Goal: Find specific page/section: Find specific page/section

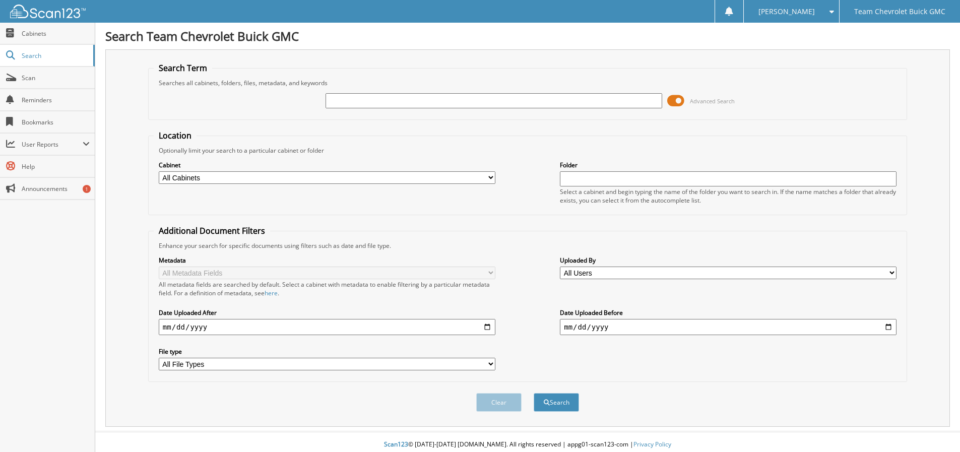
click at [352, 101] on input "text" at bounding box center [494, 100] width 337 height 15
type input "69776"
click at [680, 103] on span at bounding box center [675, 100] width 17 height 15
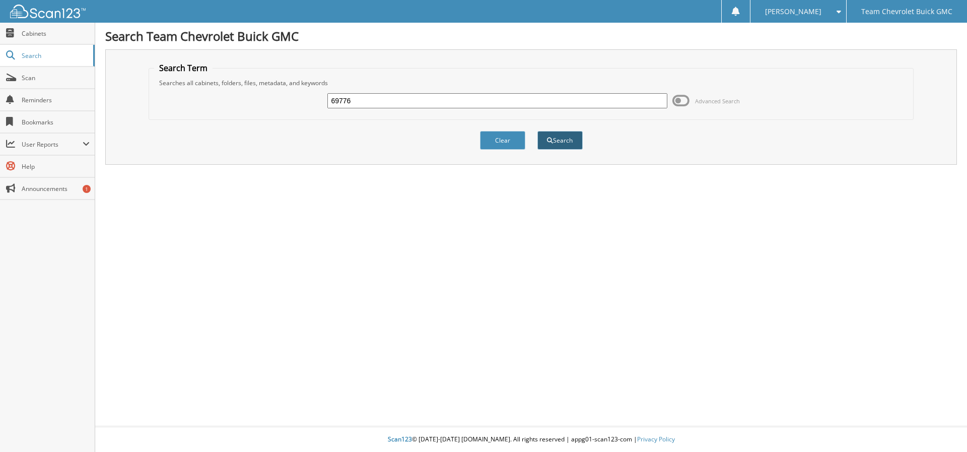
click at [561, 146] on button "Search" at bounding box center [560, 140] width 45 height 19
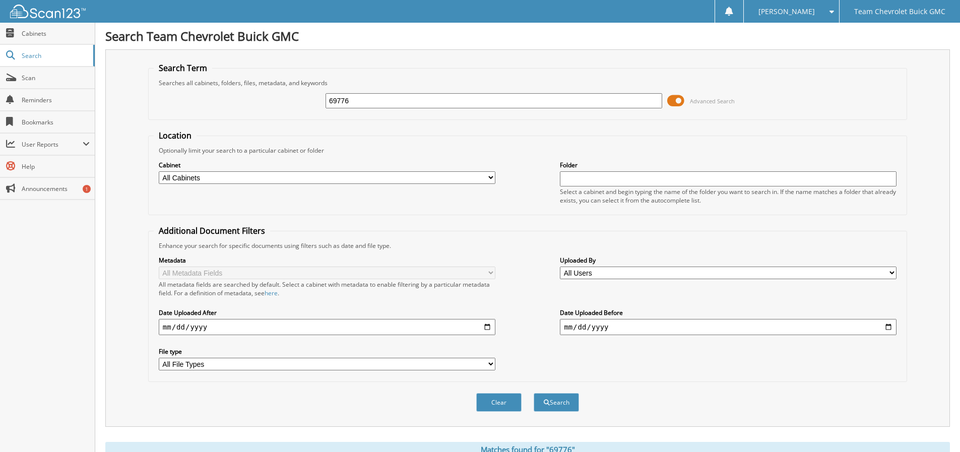
scroll to position [261, 0]
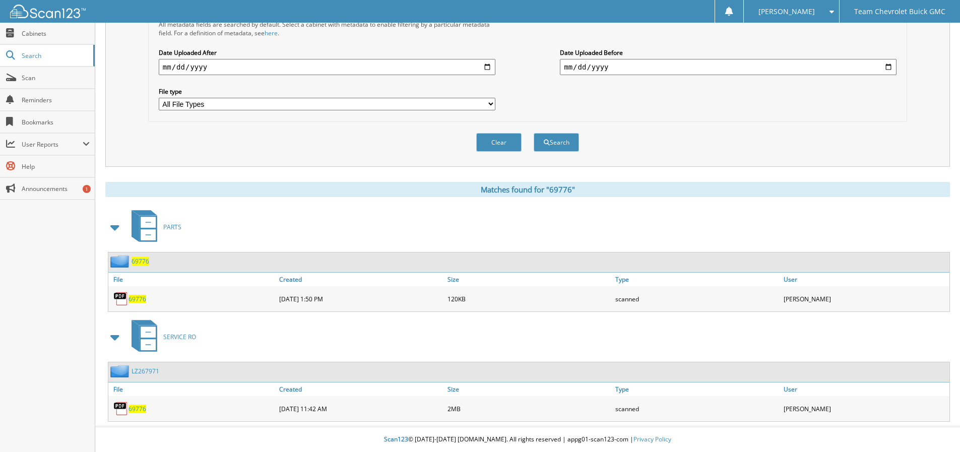
drag, startPoint x: 135, startPoint y: 298, endPoint x: 142, endPoint y: 302, distance: 7.9
click at [137, 299] on span "69776" at bounding box center [137, 299] width 18 height 9
click at [137, 298] on span "69776" at bounding box center [137, 299] width 18 height 9
